Goal: Task Accomplishment & Management: Manage account settings

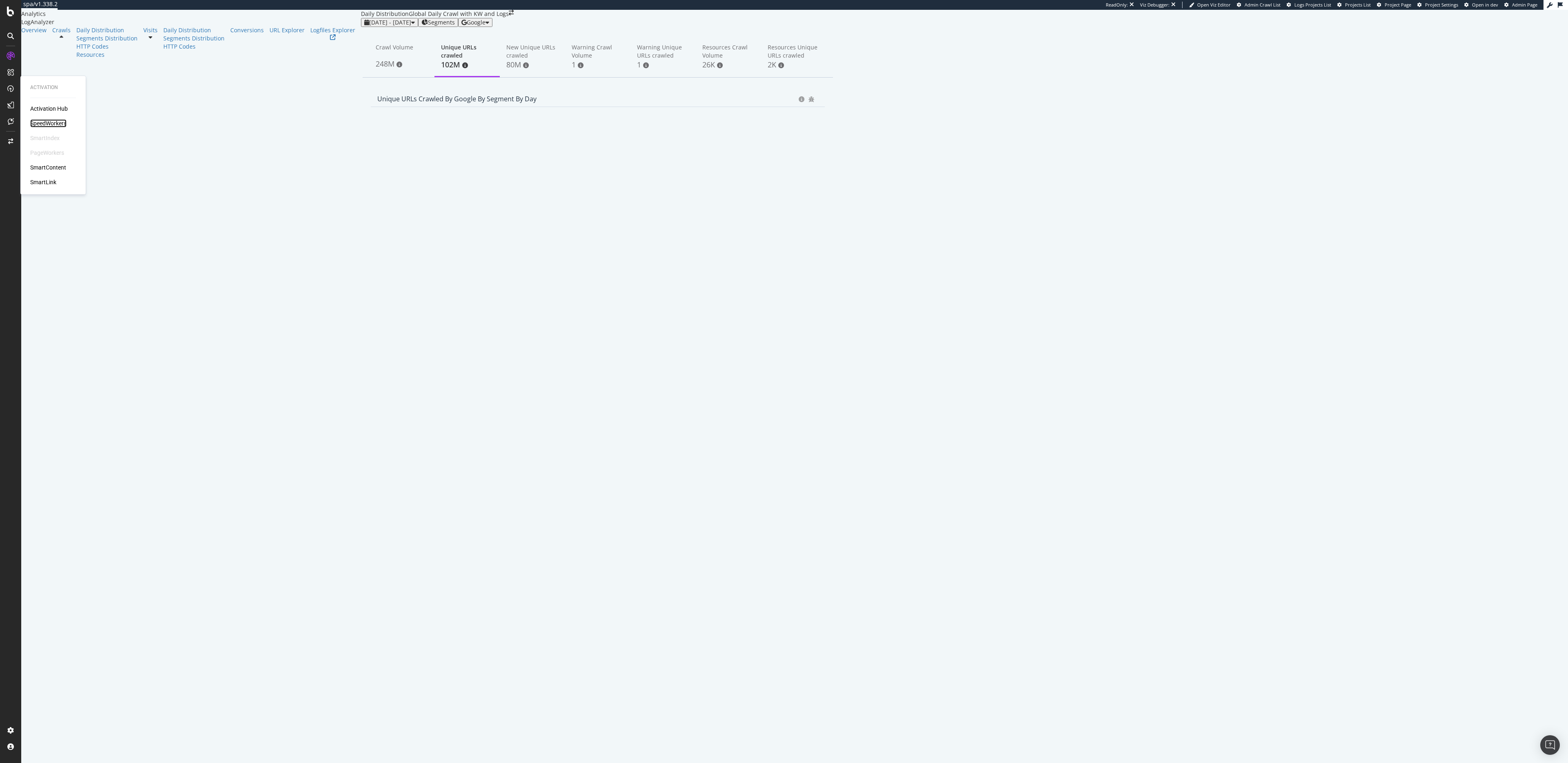
click at [41, 120] on div "SpeedWorkers" at bounding box center [48, 123] width 36 height 8
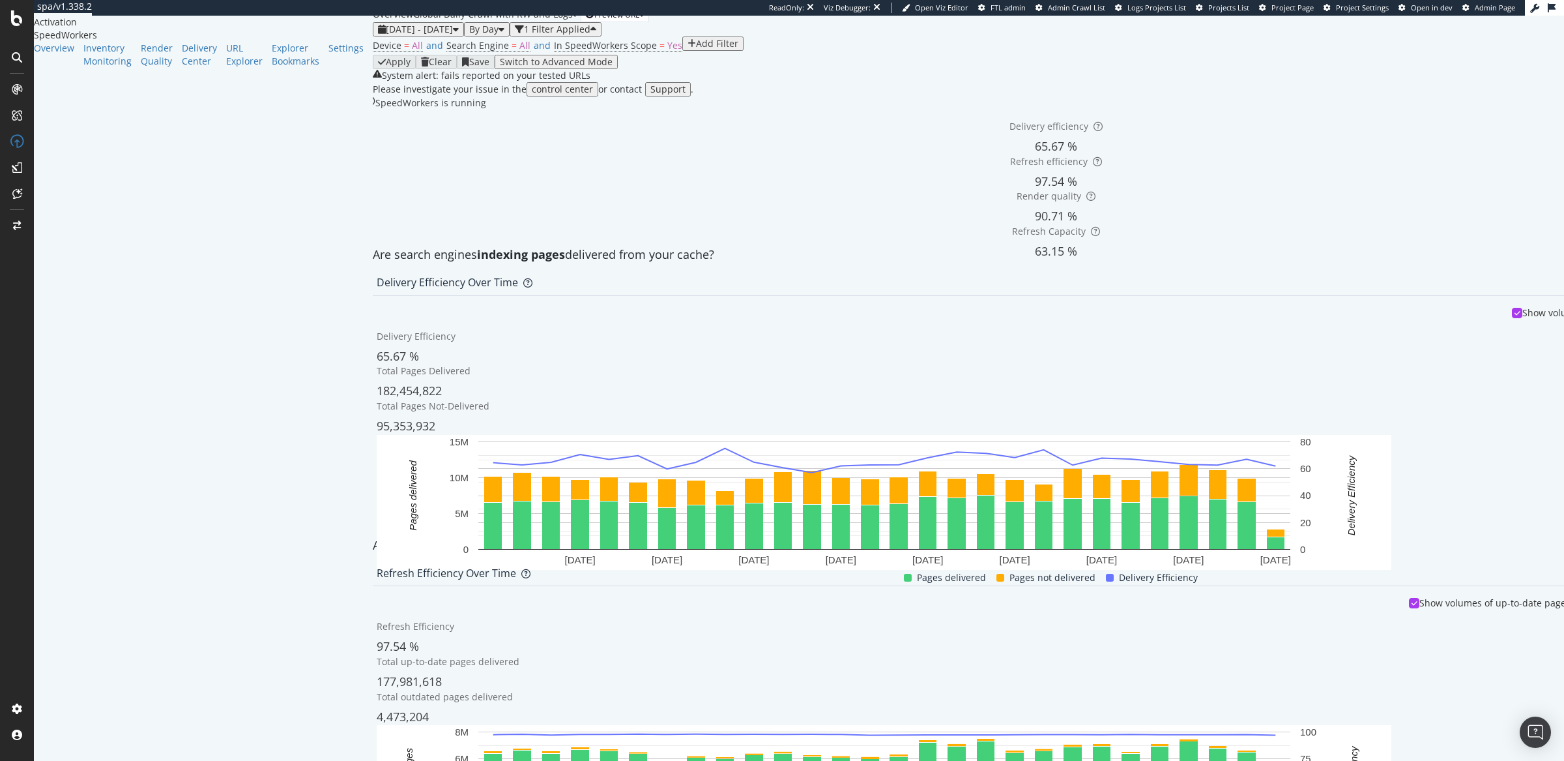
scroll to position [823, 0]
click at [373, 746] on div "System alert: fails reported on your tested URLs Please investigate your issue …" at bounding box center [1056, 735] width 1366 height 1333
click at [328, 55] on div "Settings" at bounding box center [345, 48] width 35 height 13
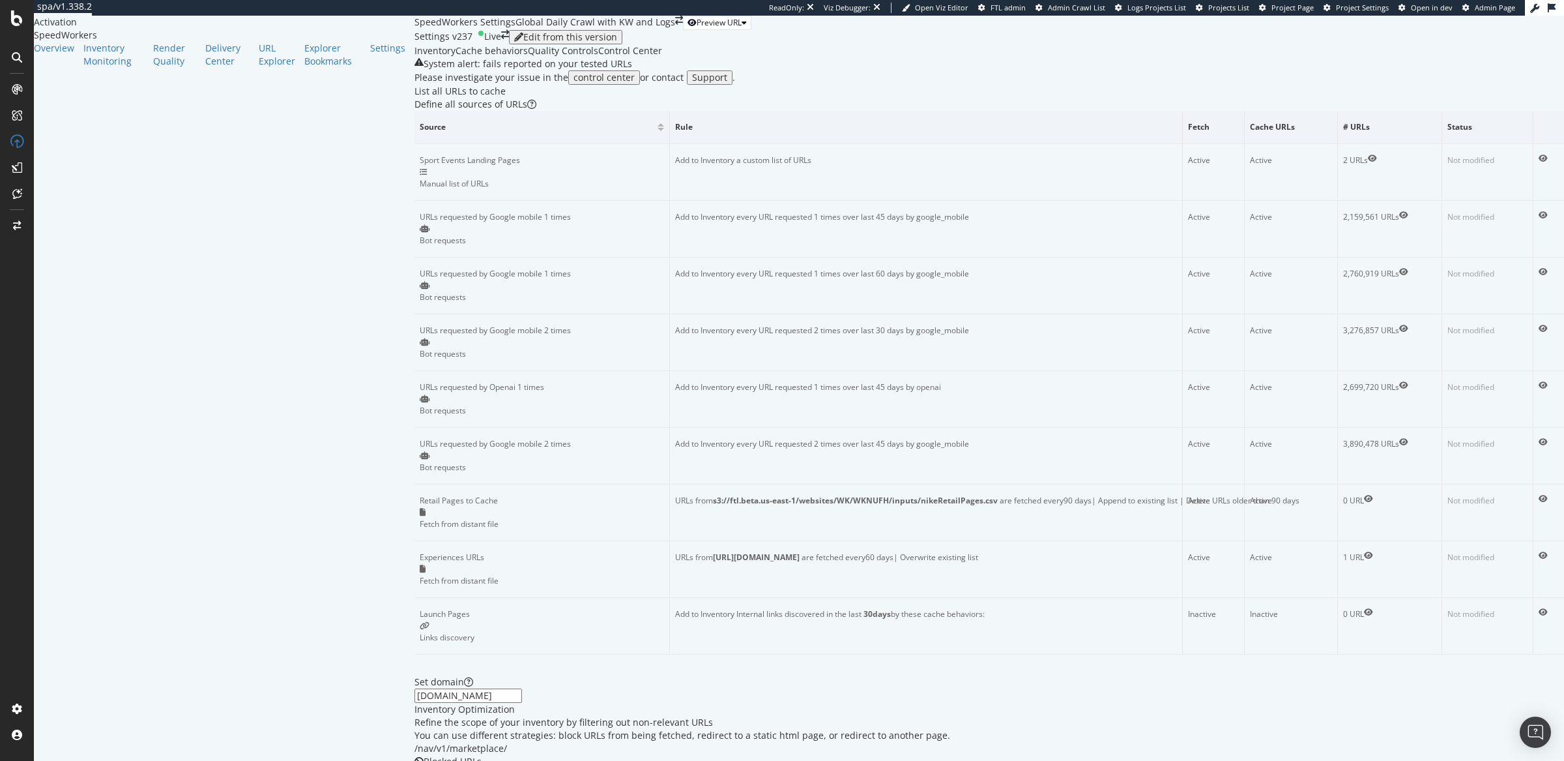
click at [456, 57] on div "Cache behaviors" at bounding box center [492, 50] width 72 height 13
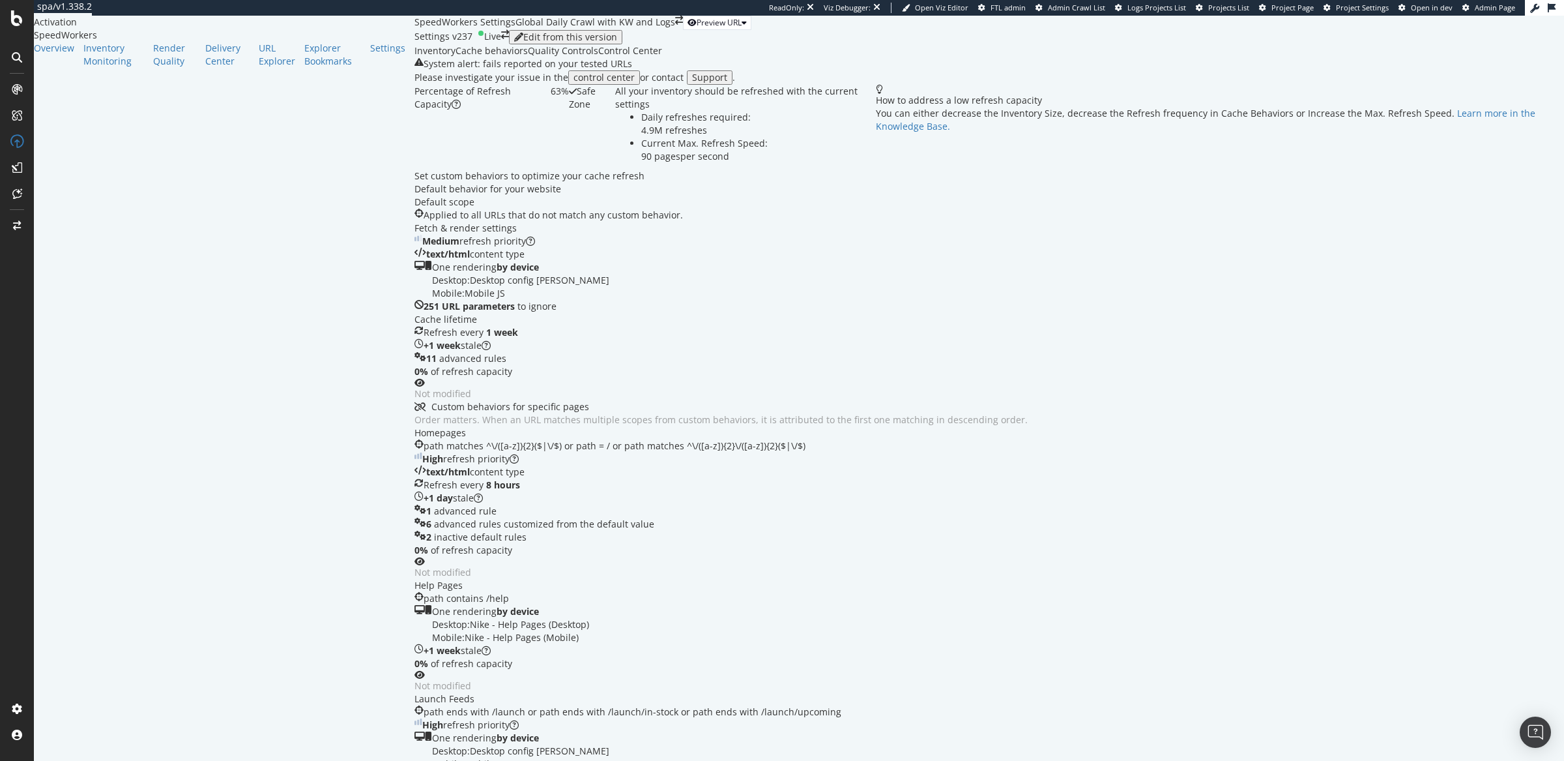
scroll to position [2262, 0]
click at [91, 174] on div "Activation Hub" at bounding box center [78, 172] width 60 height 13
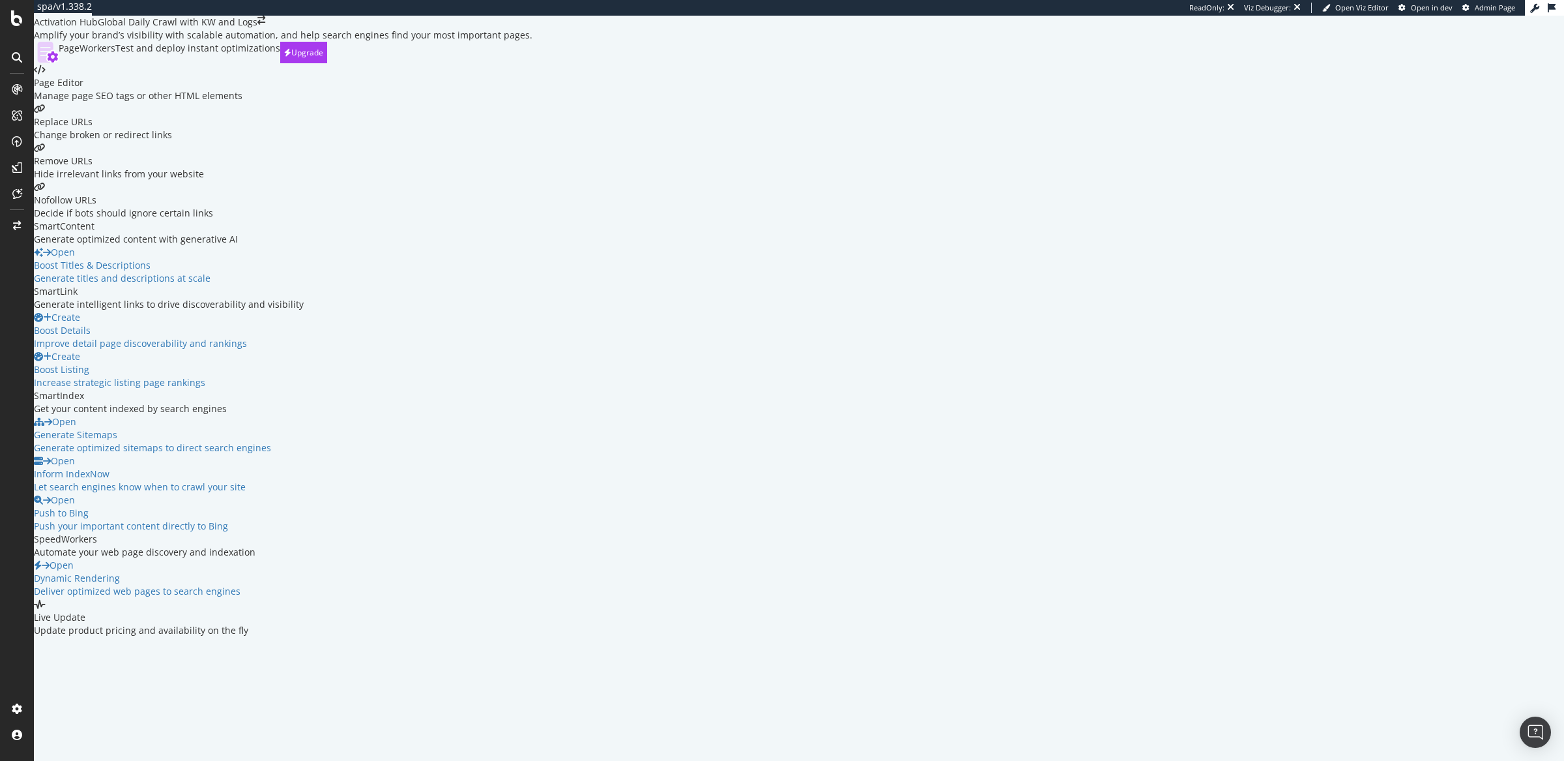
scroll to position [134, 0]
